Goal: Information Seeking & Learning: Learn about a topic

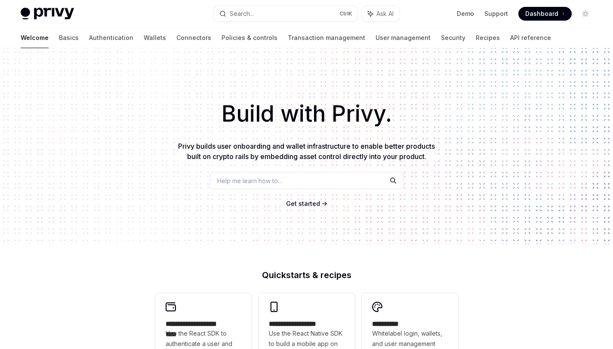
scroll to position [212, 0]
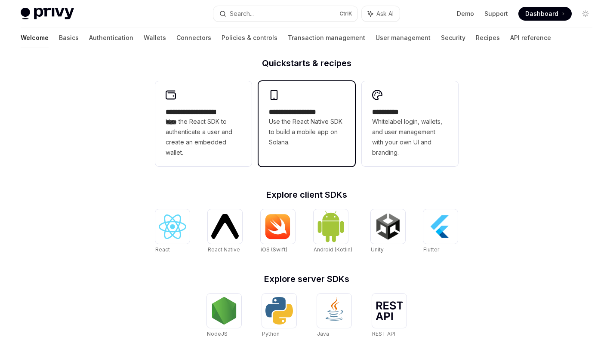
click at [305, 117] on span "Use the React Native SDK to build a mobile app on Solana." at bounding box center [307, 132] width 76 height 31
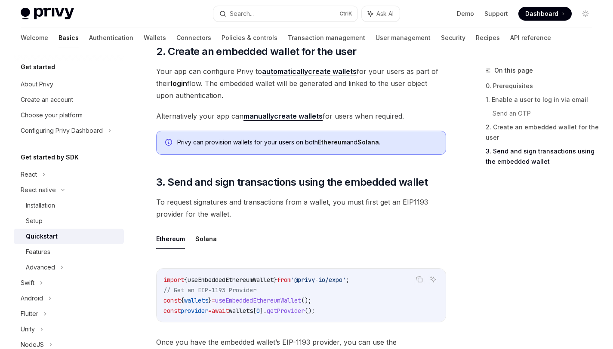
scroll to position [916, 0]
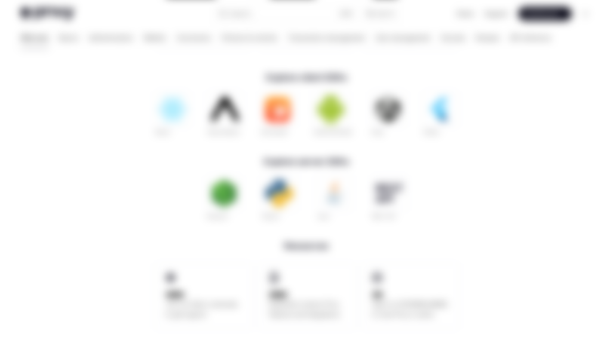
scroll to position [212, 0]
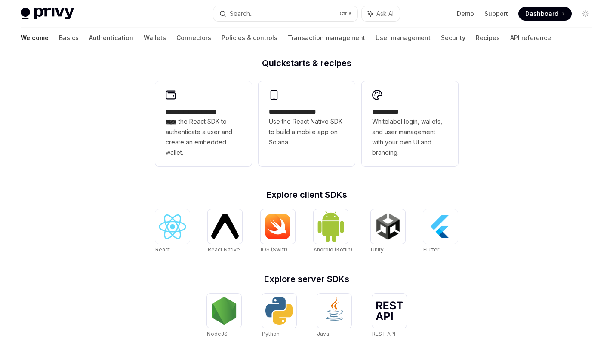
click at [74, 12] on img at bounding box center [47, 14] width 53 height 12
type textarea "*"
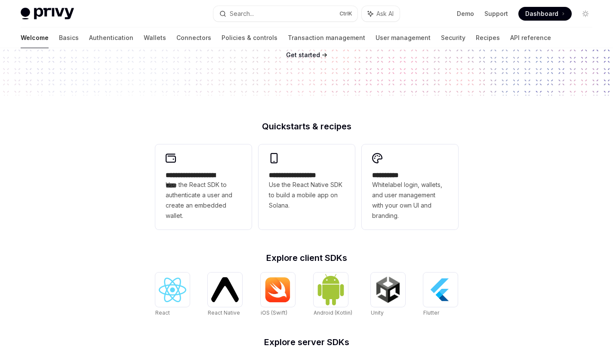
scroll to position [212, 0]
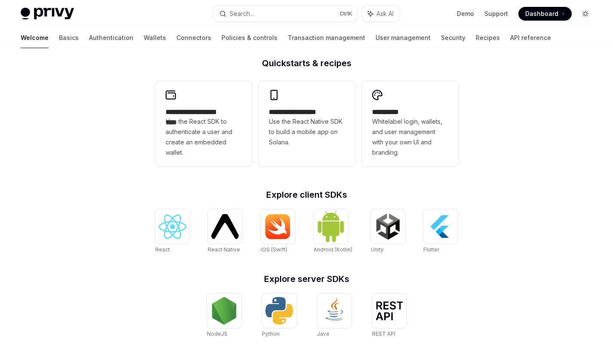
click at [579, 9] on button "Toggle dark mode" at bounding box center [586, 14] width 14 height 14
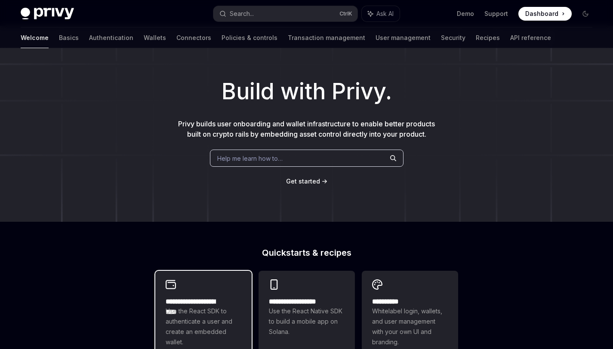
scroll to position [0, 0]
